Goal: Information Seeking & Learning: Understand process/instructions

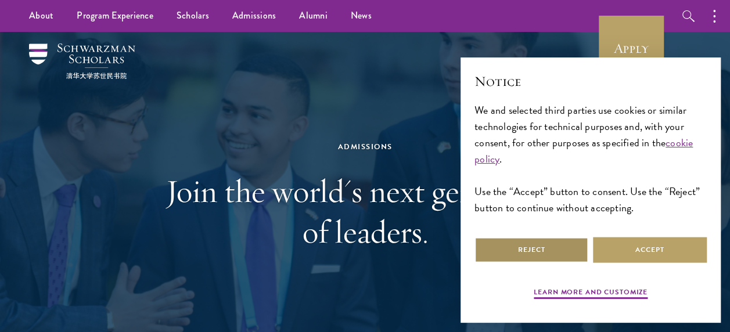
click at [535, 248] on button "Reject" at bounding box center [531, 250] width 114 height 26
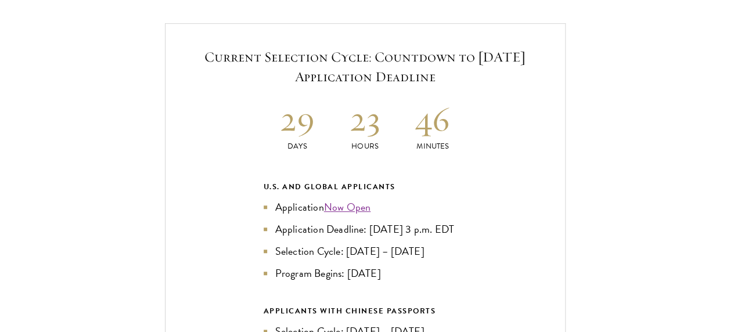
scroll to position [2460, 0]
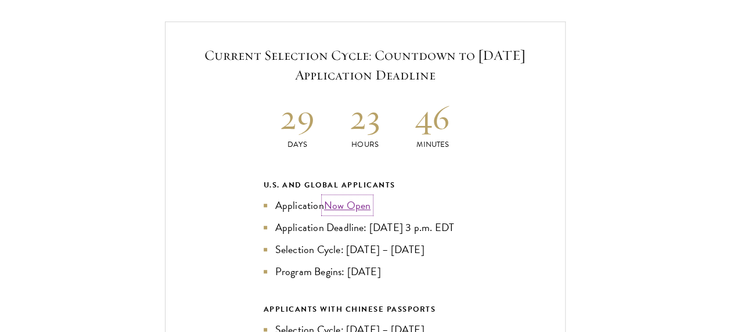
click at [360, 207] on link "Now Open" at bounding box center [347, 205] width 47 height 16
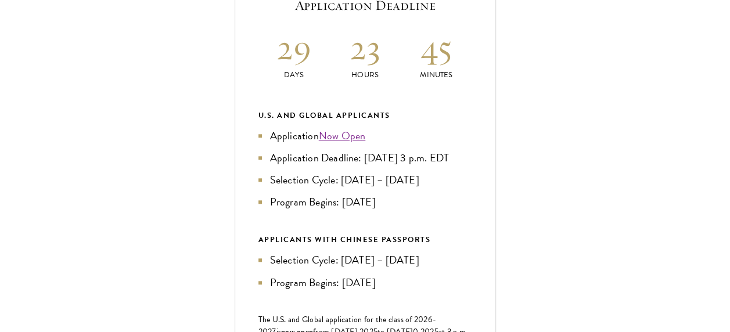
scroll to position [506, 0]
click at [339, 143] on link "Now Open" at bounding box center [342, 135] width 47 height 16
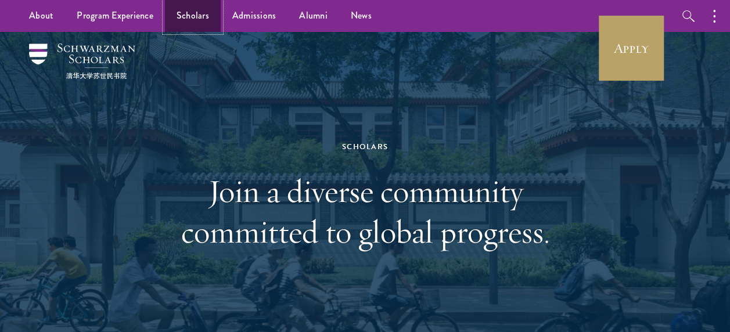
click at [202, 19] on link "Scholars" at bounding box center [193, 16] width 56 height 32
click at [220, 139] on div "Scholars Join a diverse community committed to global progress." at bounding box center [365, 196] width 401 height 251
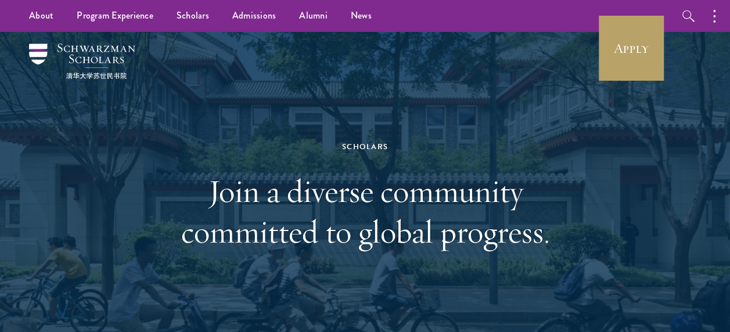
click at [634, 10] on div "Apply Follow Schwarzman Scholars" at bounding box center [726, 16] width 256 height 32
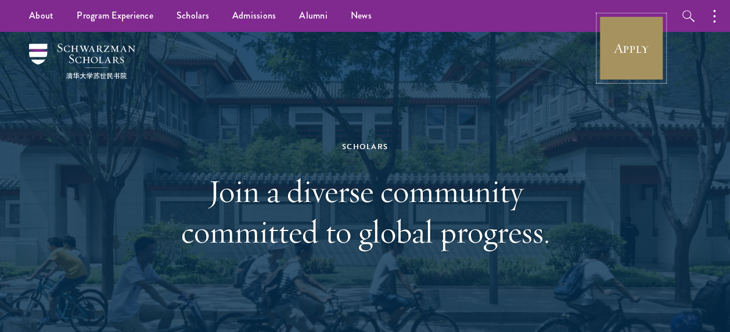
click at [625, 60] on link "Apply" at bounding box center [630, 48] width 65 height 65
